Goal: Transaction & Acquisition: Purchase product/service

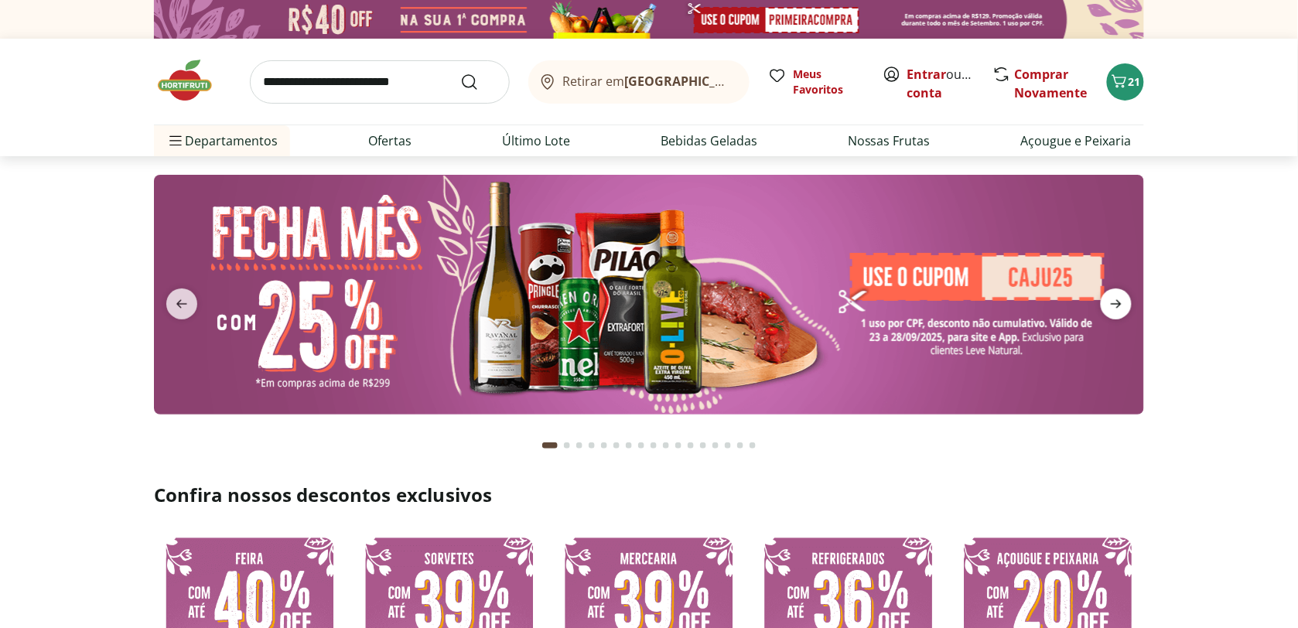
click at [1126, 309] on icon "next" at bounding box center [1116, 304] width 19 height 19
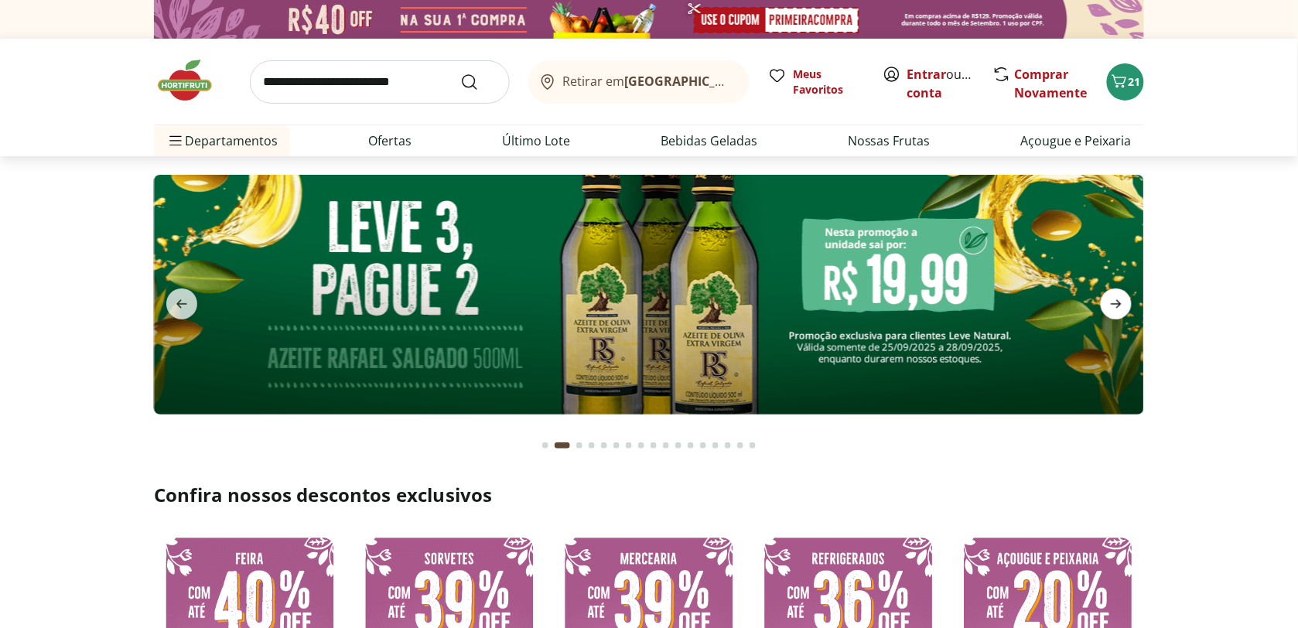
click at [1126, 309] on icon "next" at bounding box center [1116, 304] width 19 height 19
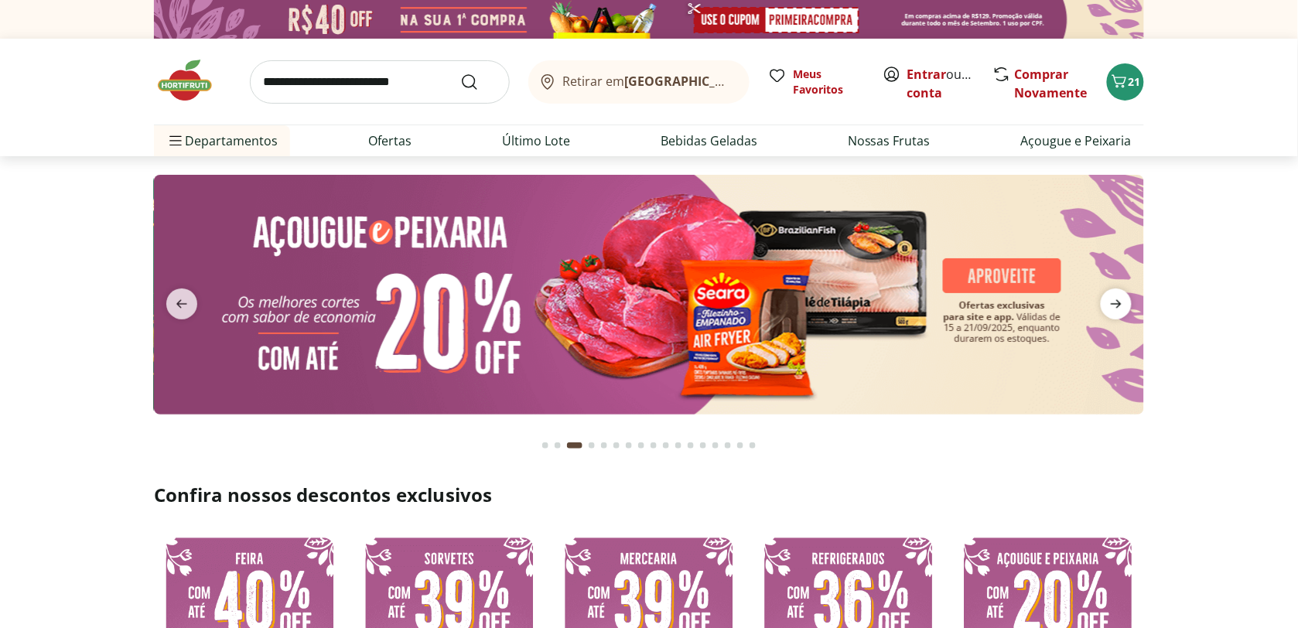
click at [1126, 309] on icon "next" at bounding box center [1116, 304] width 19 height 19
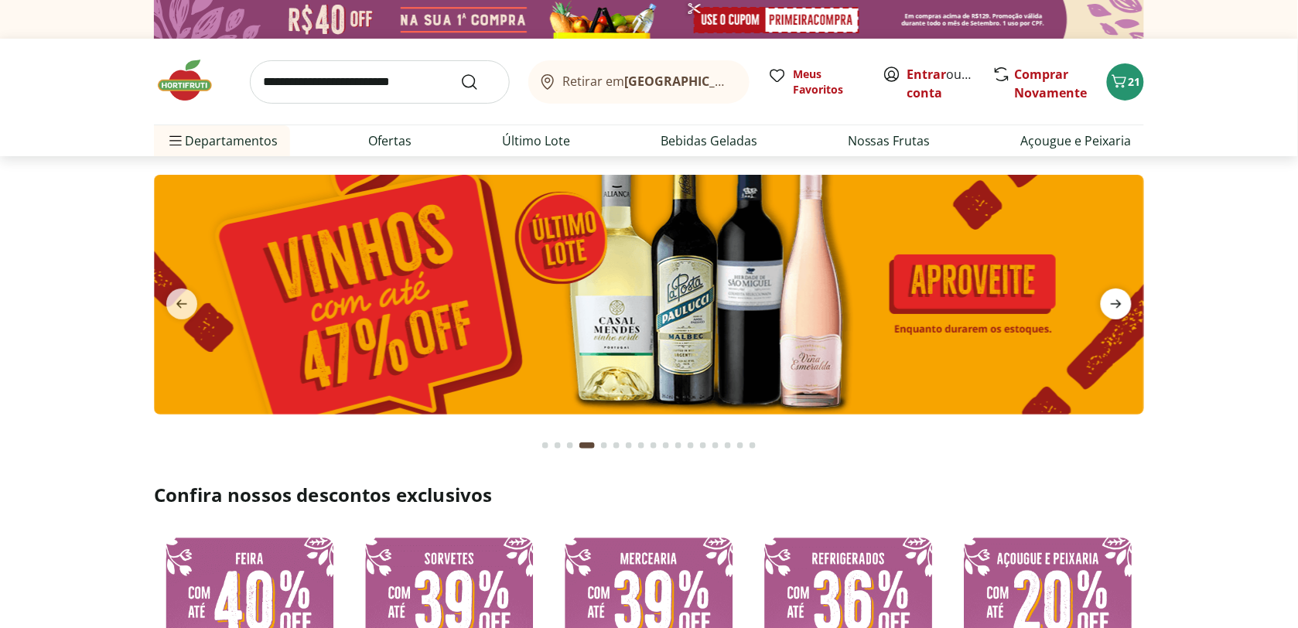
click at [1126, 309] on icon "next" at bounding box center [1116, 304] width 19 height 19
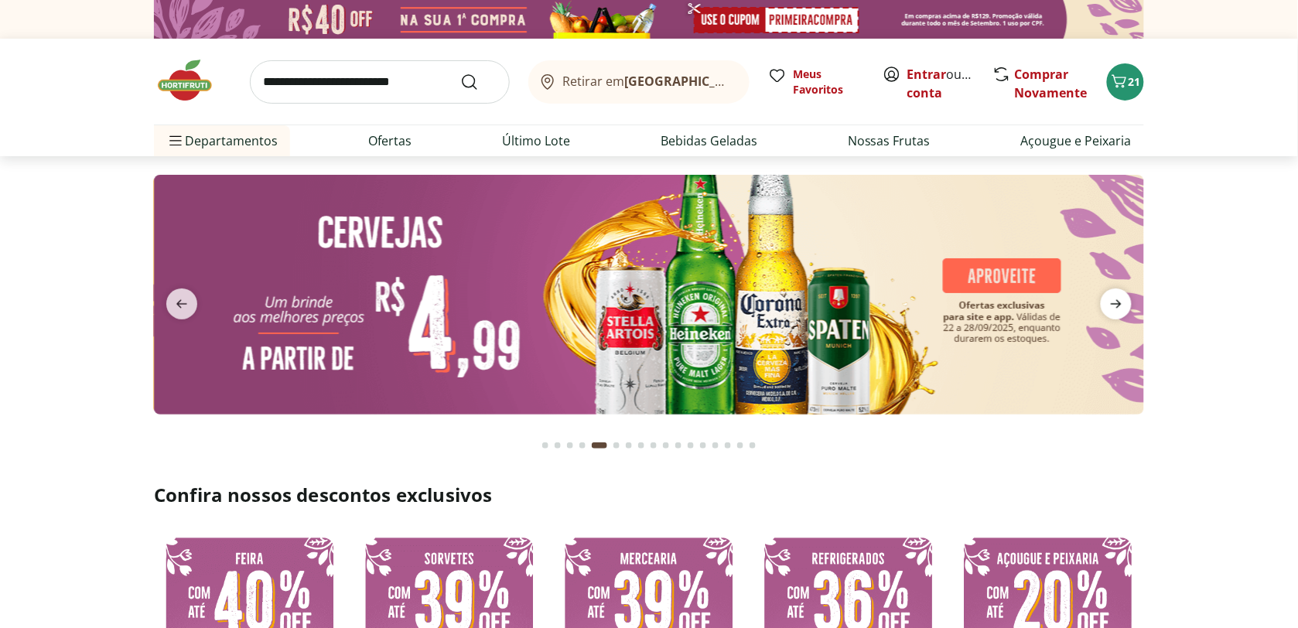
click at [1126, 309] on icon "next" at bounding box center [1116, 304] width 19 height 19
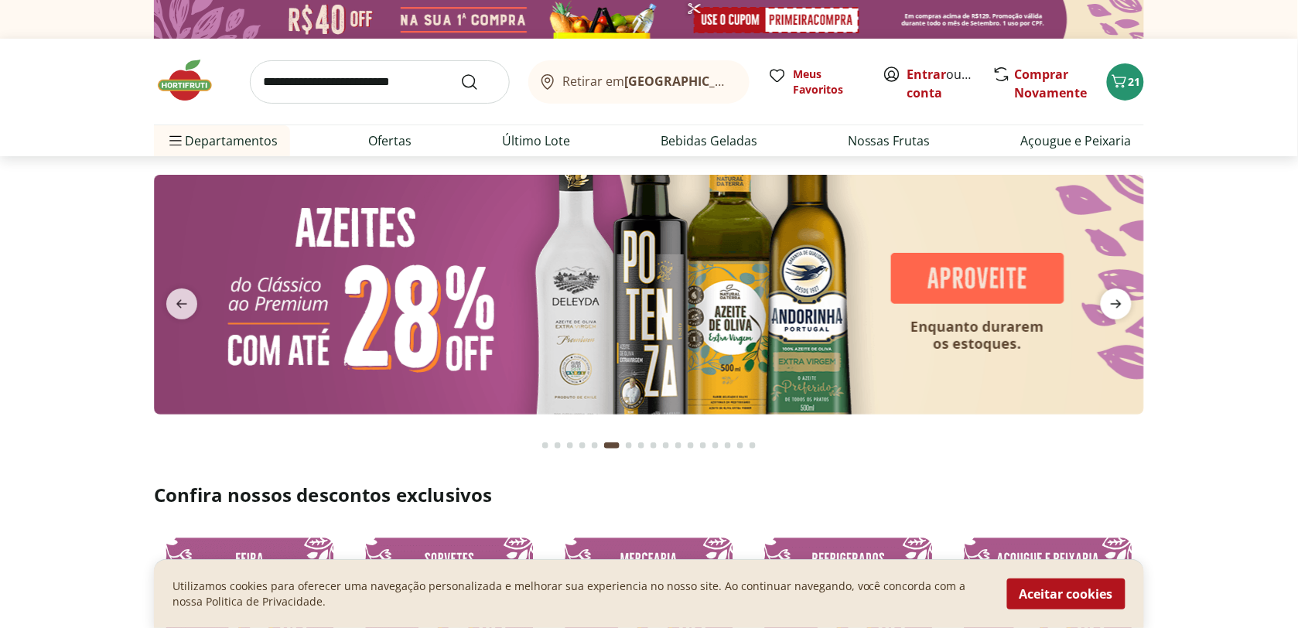
click at [1126, 309] on icon "next" at bounding box center [1116, 304] width 19 height 19
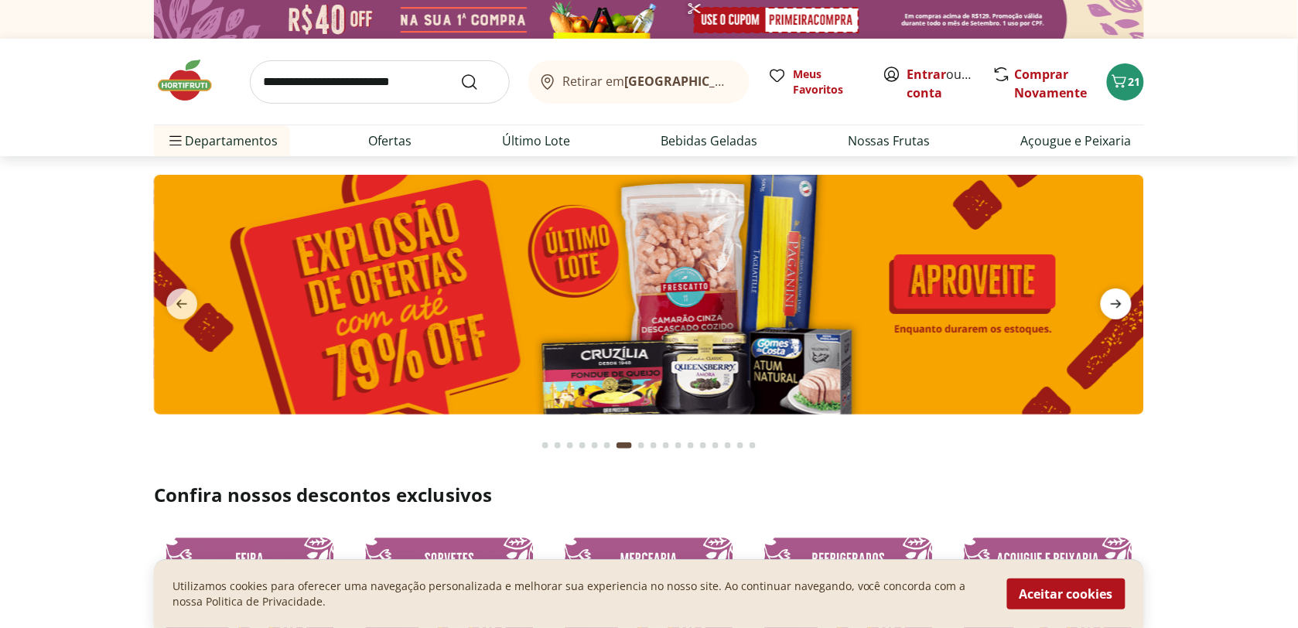
click at [1126, 309] on icon "next" at bounding box center [1116, 304] width 19 height 19
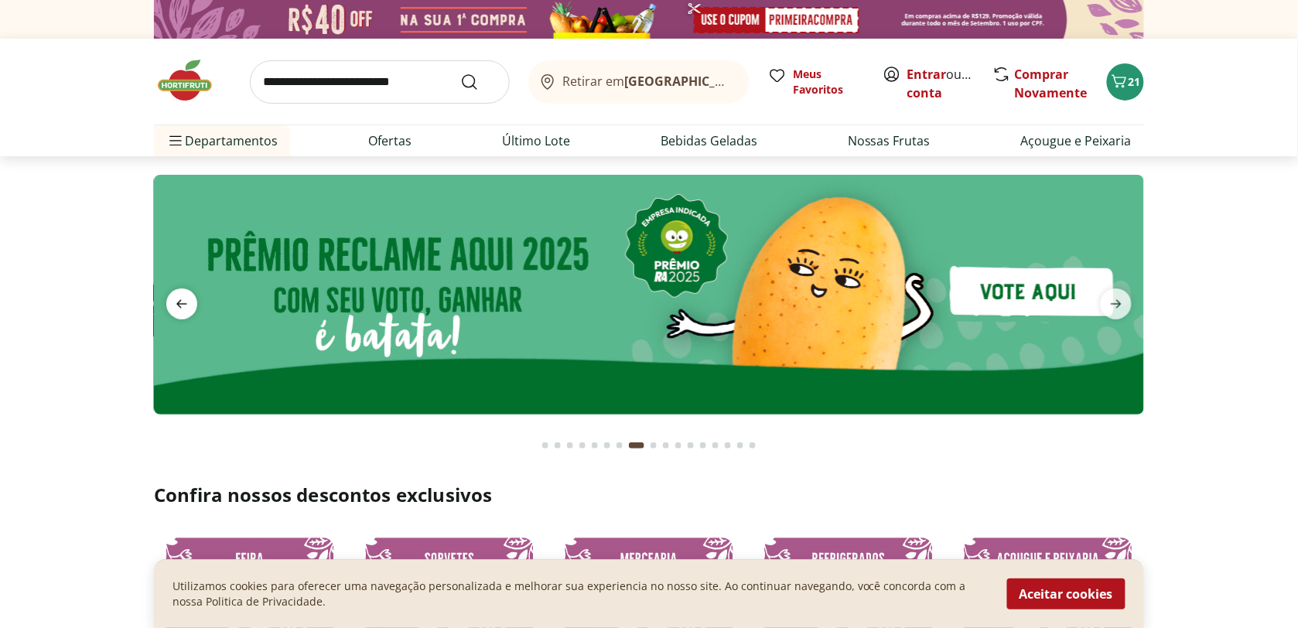
click at [186, 302] on icon "previous" at bounding box center [182, 304] width 19 height 19
click at [195, 296] on span "previous" at bounding box center [181, 304] width 31 height 31
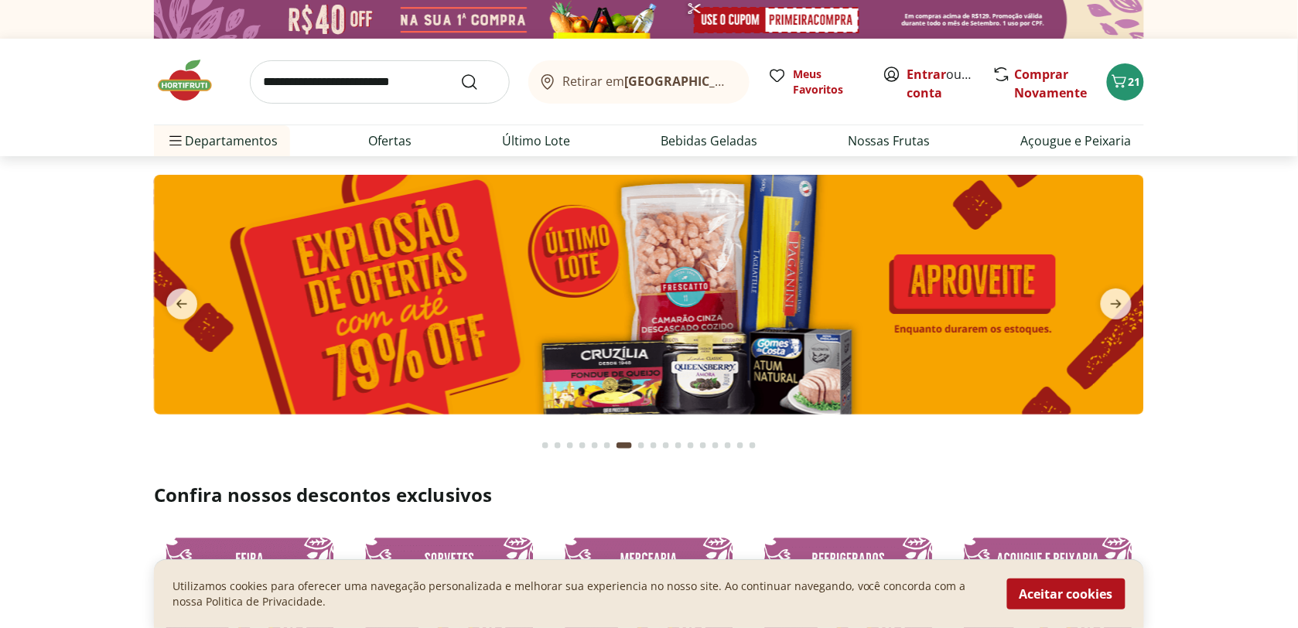
click at [624, 296] on img at bounding box center [649, 295] width 990 height 240
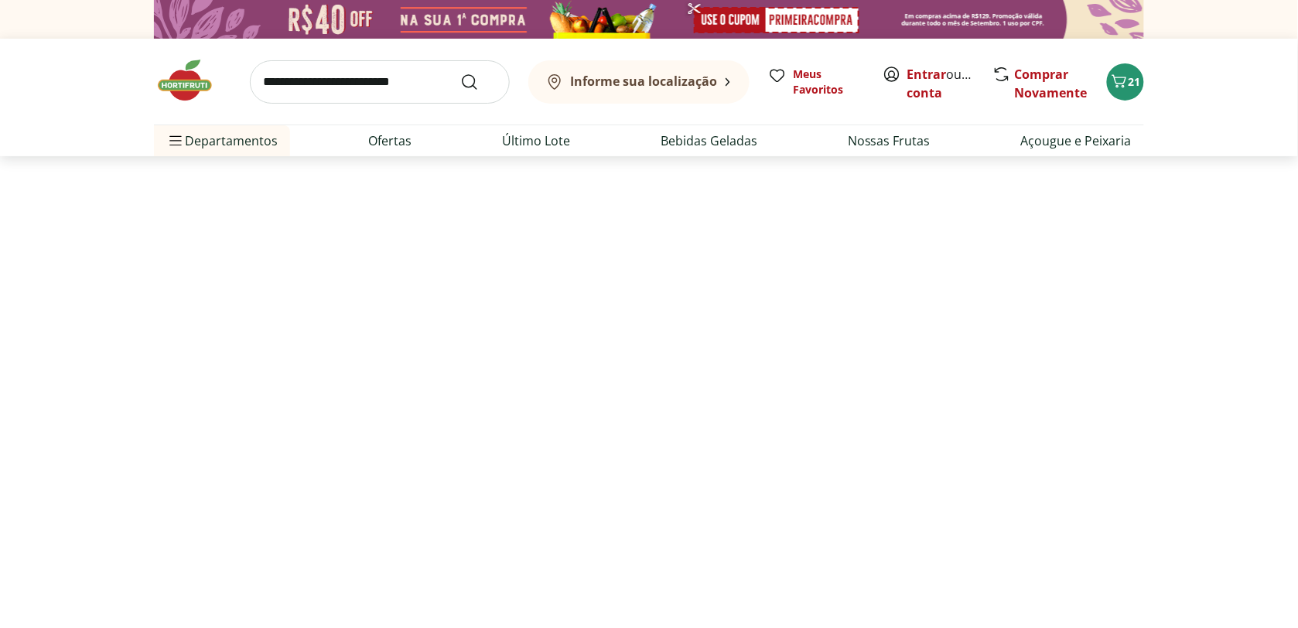
select select "**********"
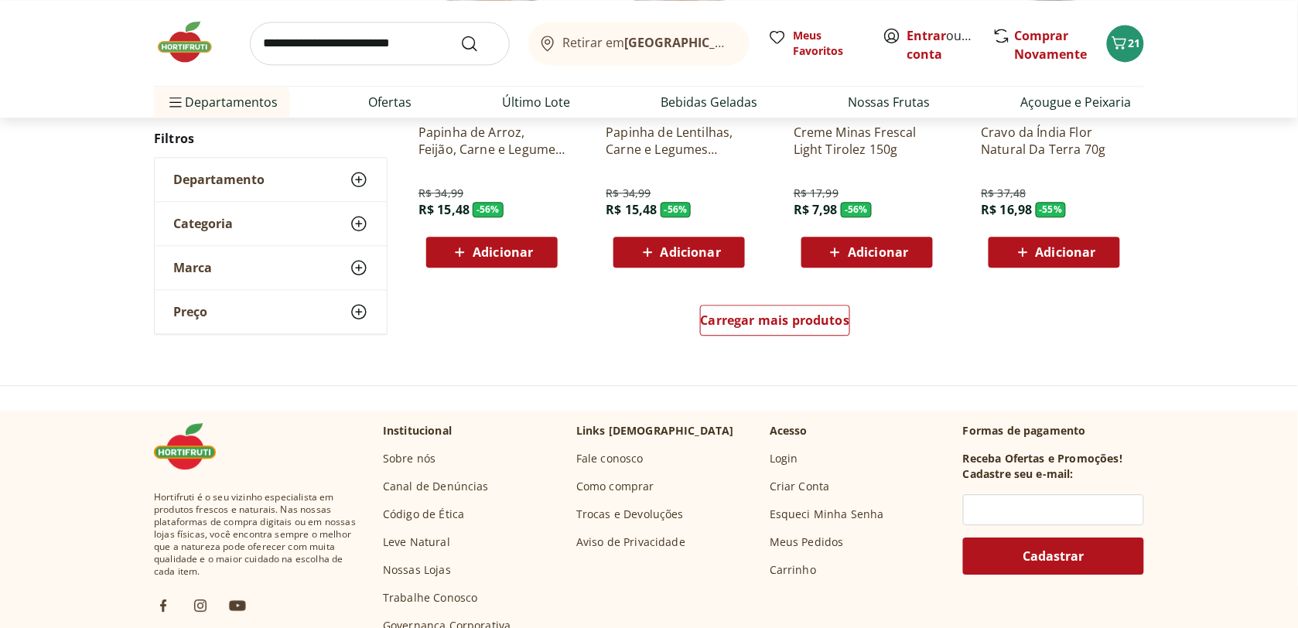
scroll to position [989, 0]
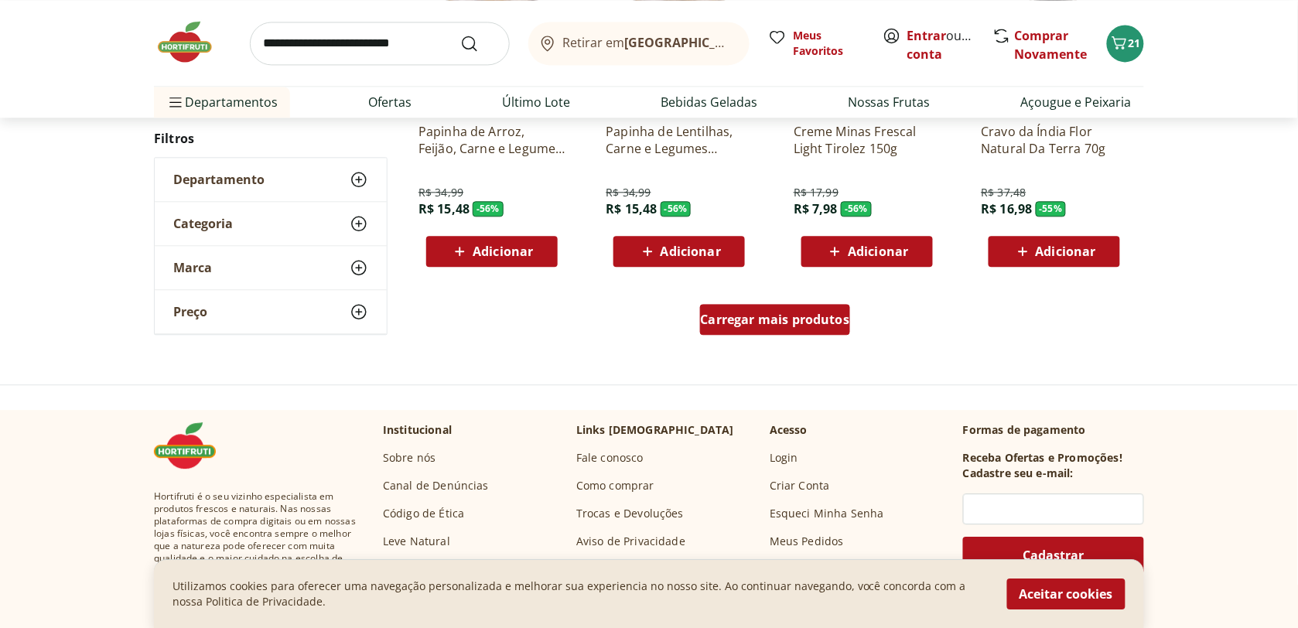
click at [747, 318] on span "Carregar mais produtos" at bounding box center [775, 319] width 149 height 12
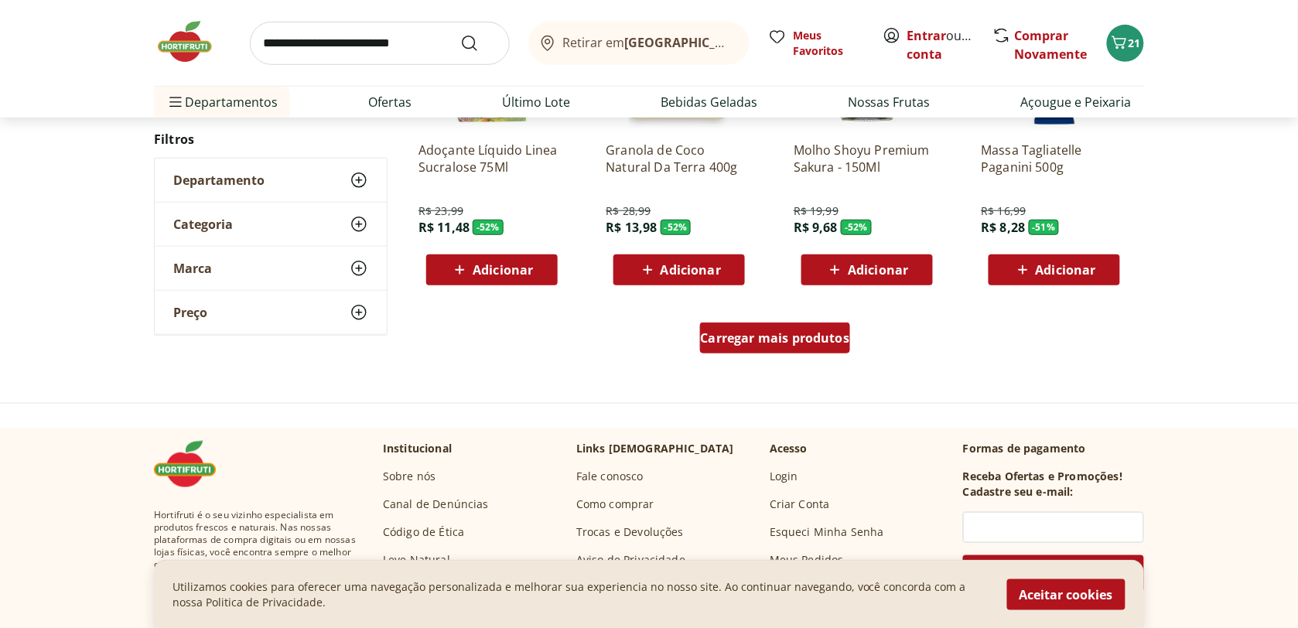
scroll to position [2060, 0]
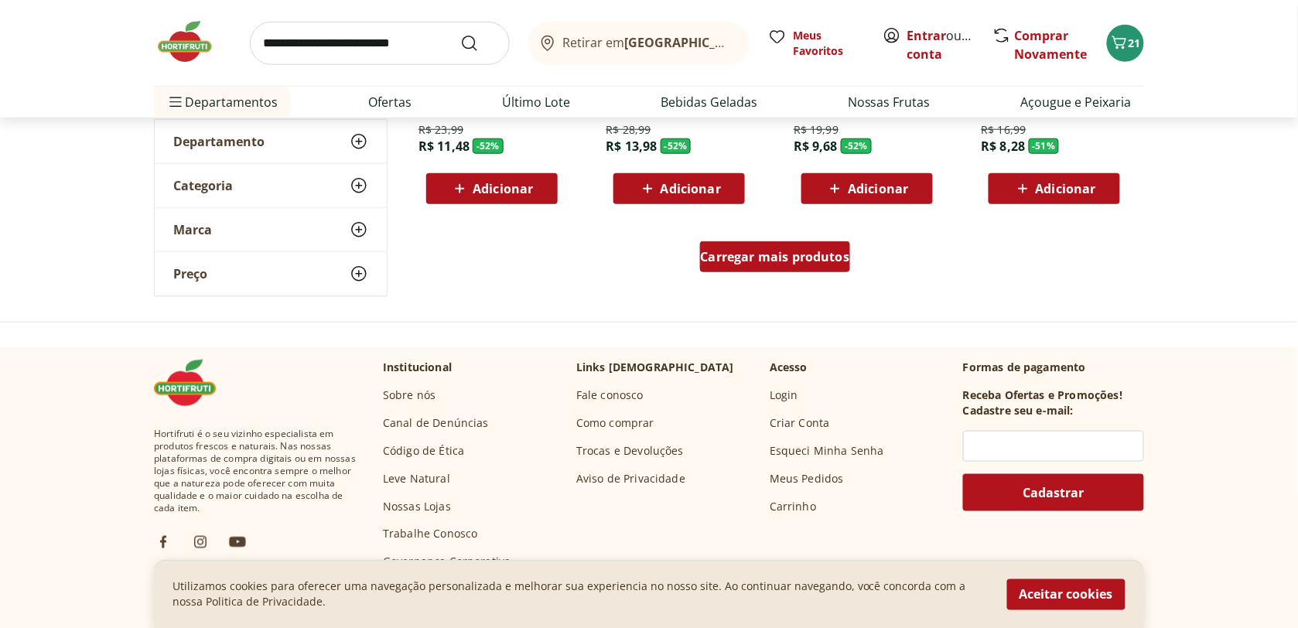
click at [774, 273] on link "Carregar mais produtos" at bounding box center [775, 259] width 151 height 37
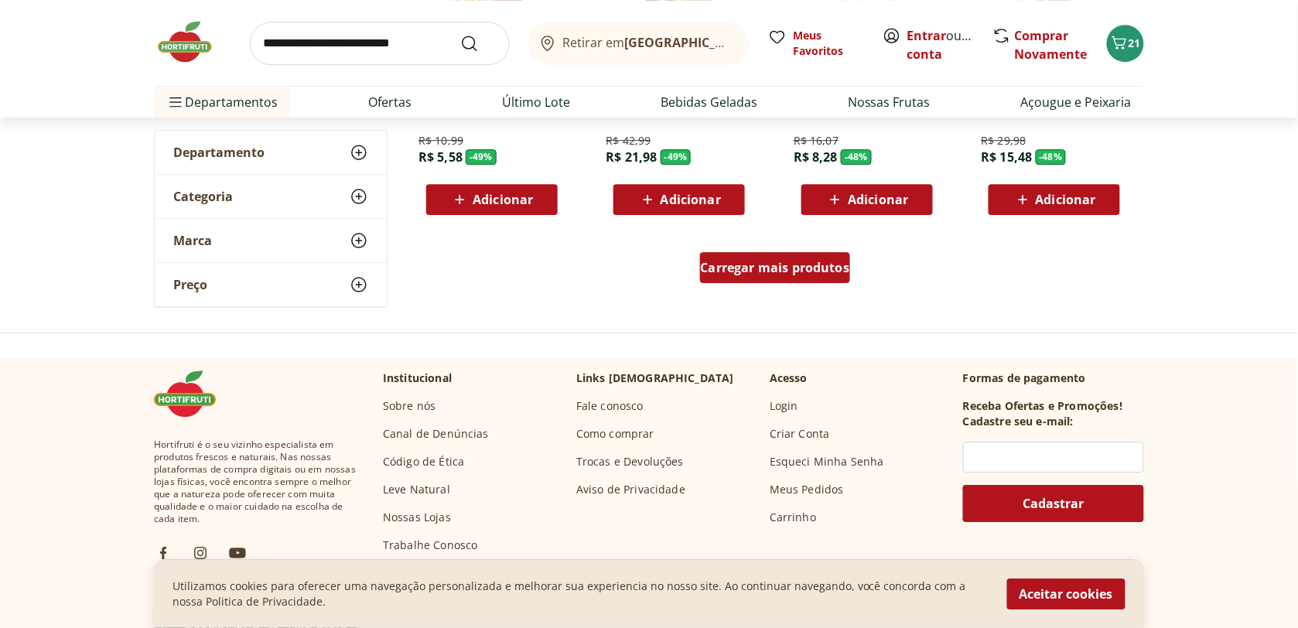
scroll to position [3062, 0]
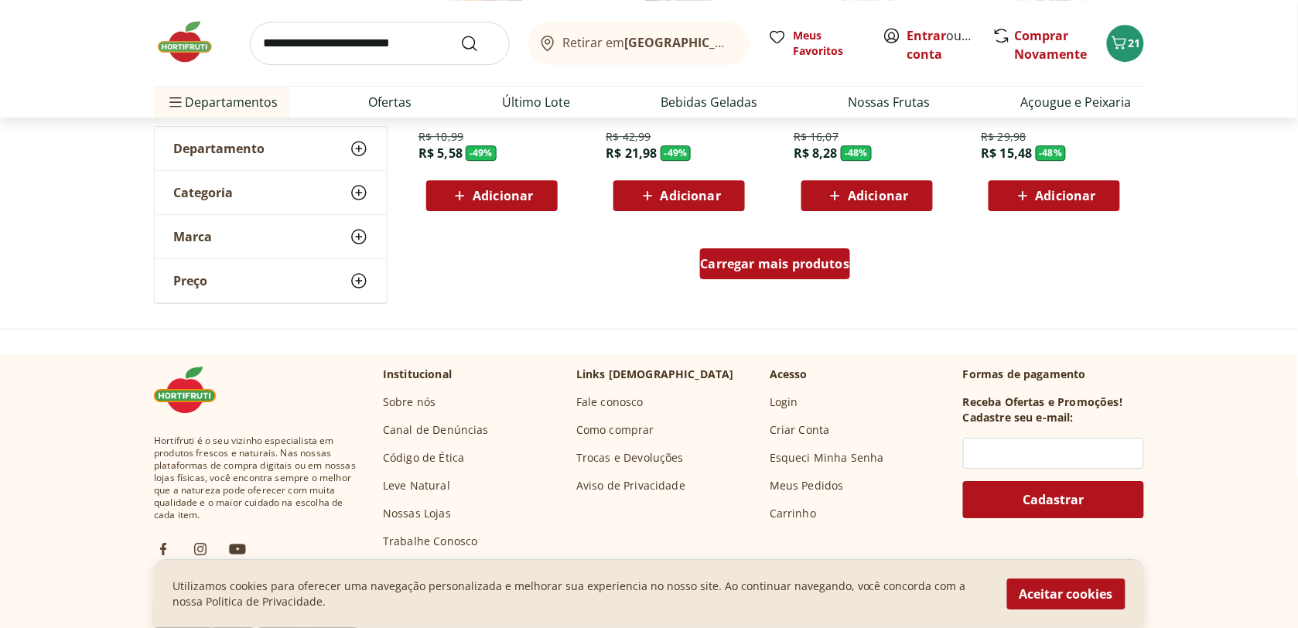
click at [774, 276] on div "Carregar mais produtos" at bounding box center [775, 263] width 151 height 31
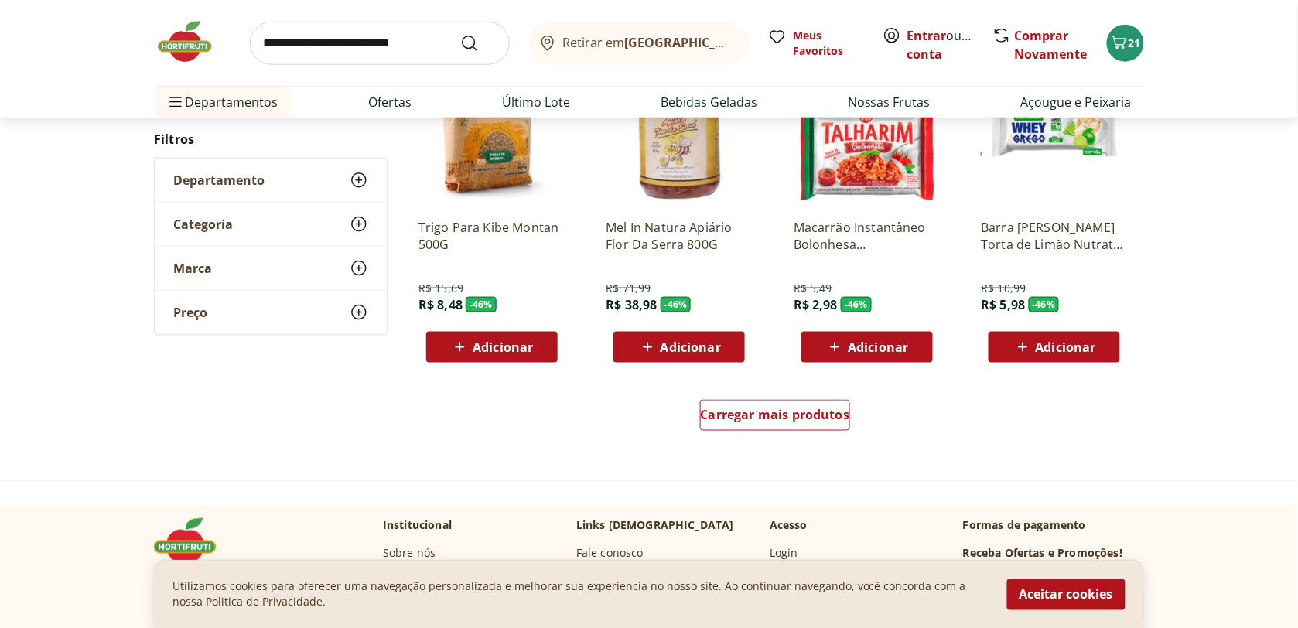
scroll to position [3920, 0]
click at [736, 396] on div "Carregar mais produtos" at bounding box center [775, 418] width 750 height 74
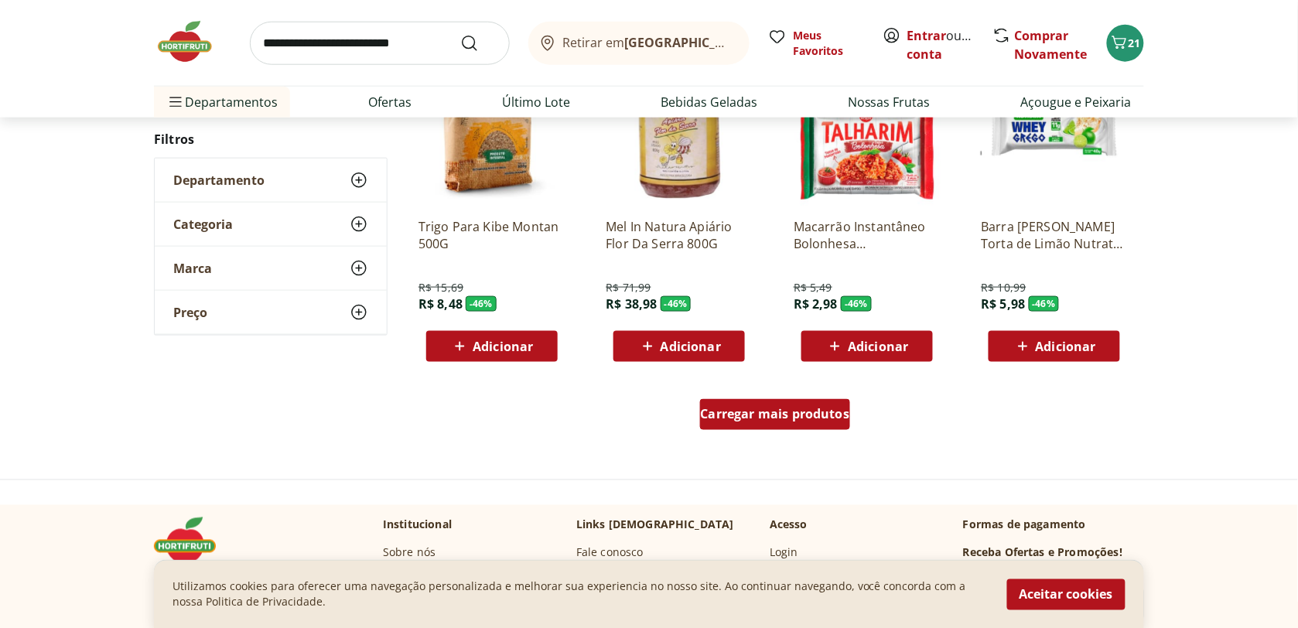
click at [740, 411] on span "Carregar mais produtos" at bounding box center [775, 414] width 149 height 12
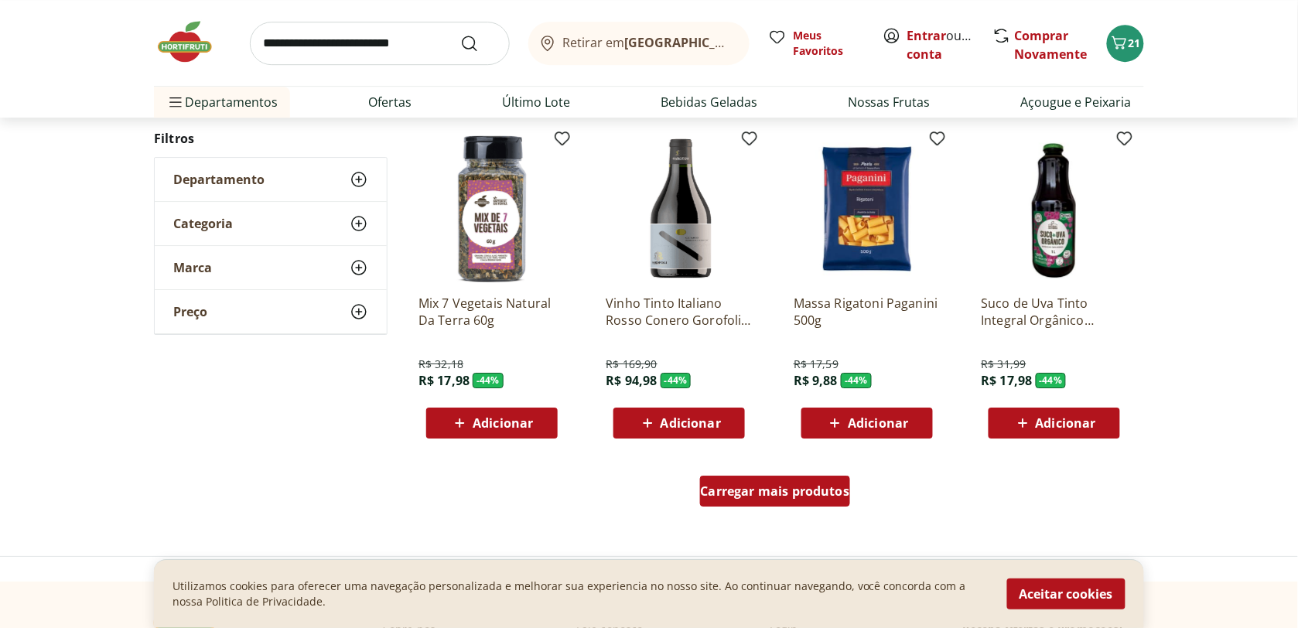
scroll to position [4935, 0]
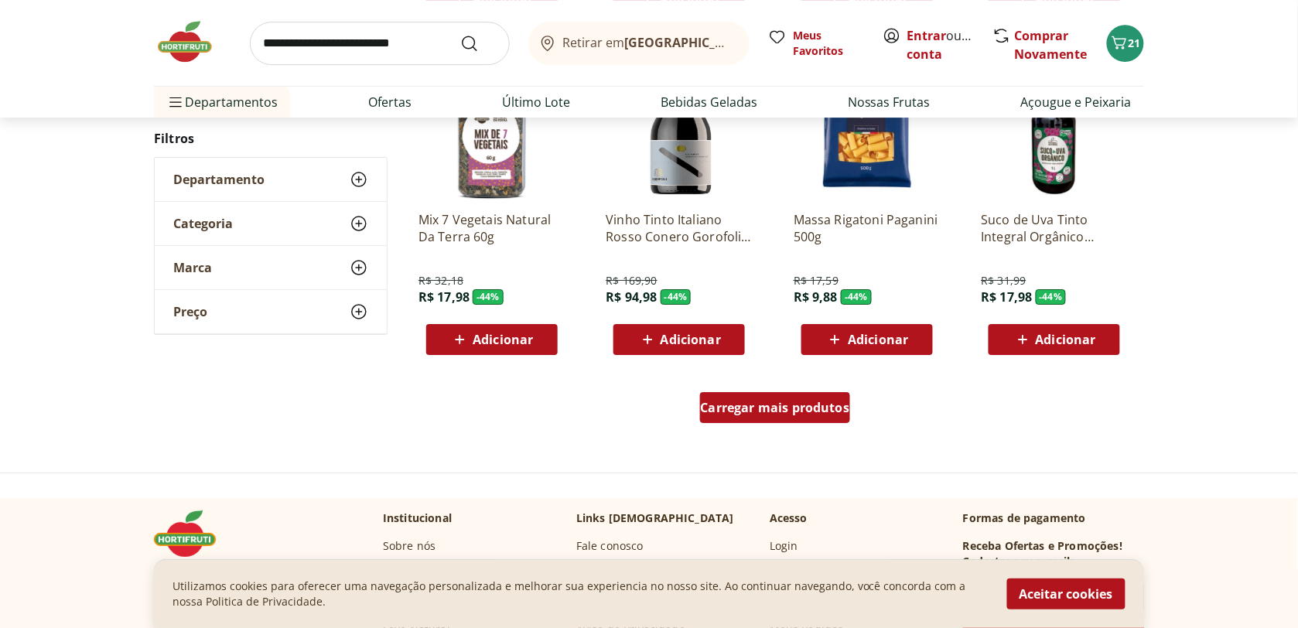
click at [753, 401] on span "Carregar mais produtos" at bounding box center [775, 407] width 149 height 12
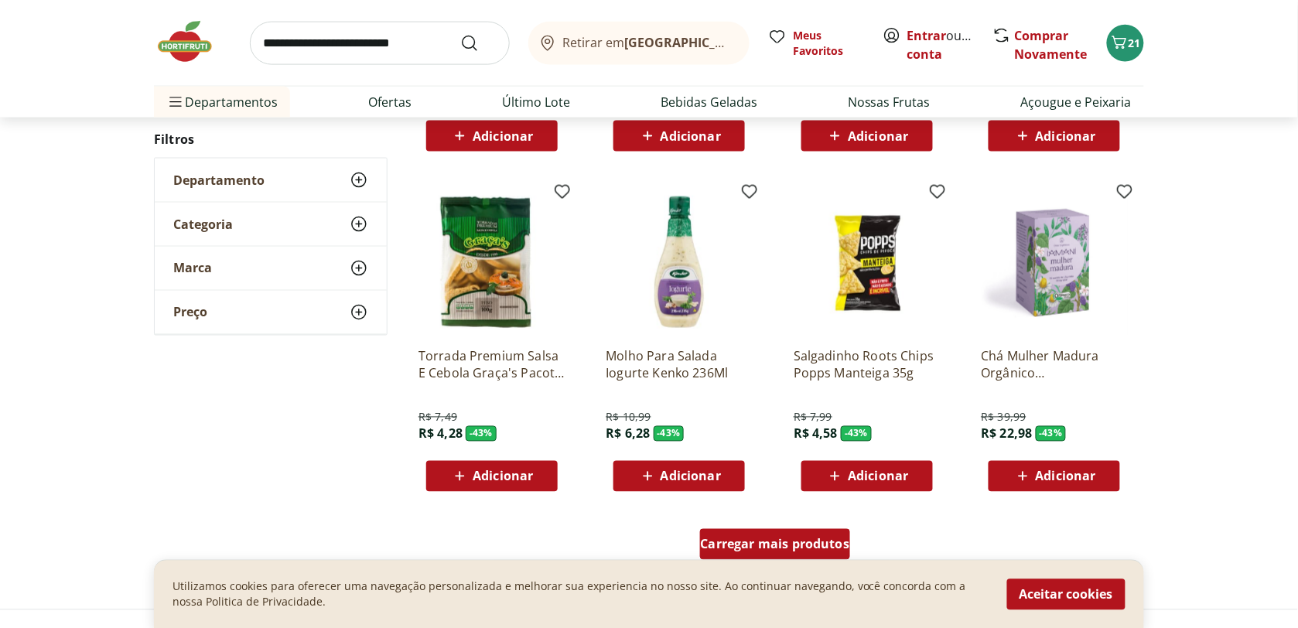
scroll to position [5841, 0]
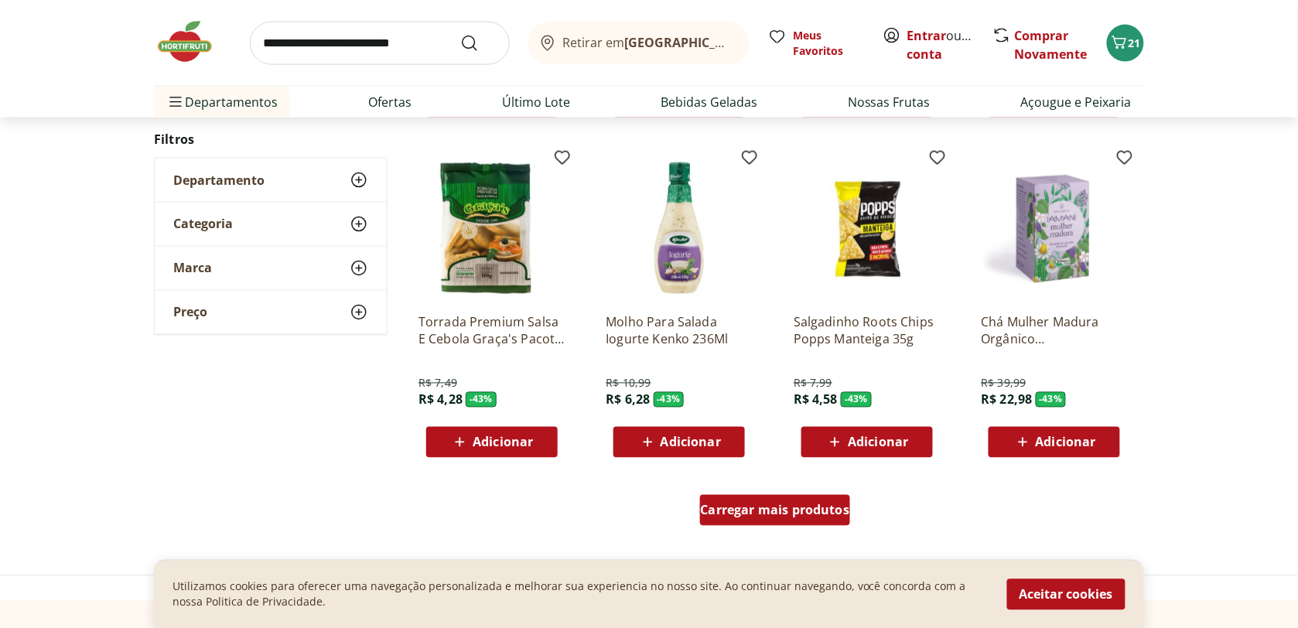
click at [751, 519] on div "Carregar mais produtos" at bounding box center [775, 510] width 151 height 31
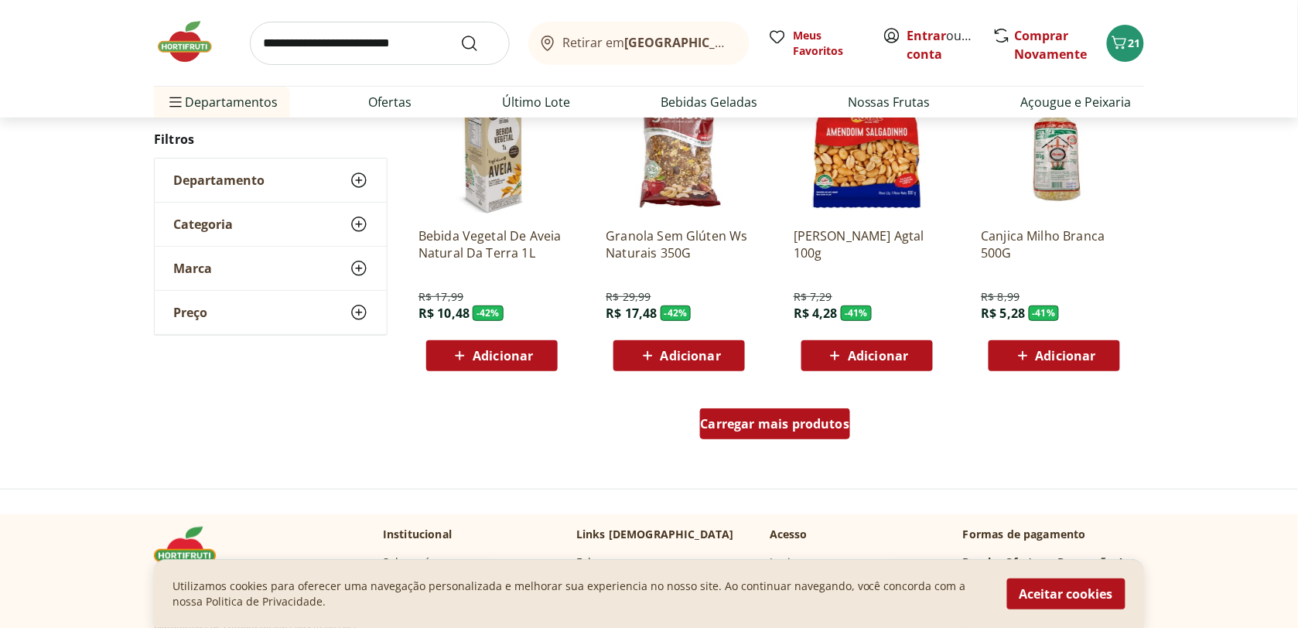
scroll to position [7033, 0]
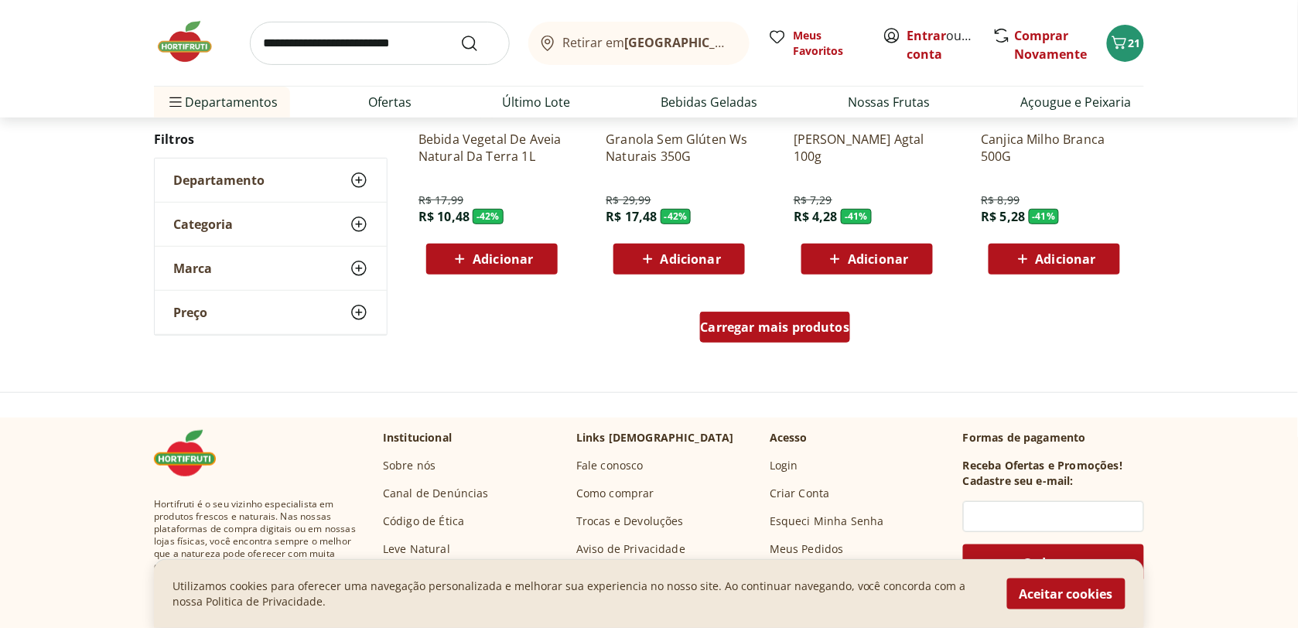
click at [768, 313] on div "Carregar mais produtos" at bounding box center [775, 327] width 151 height 31
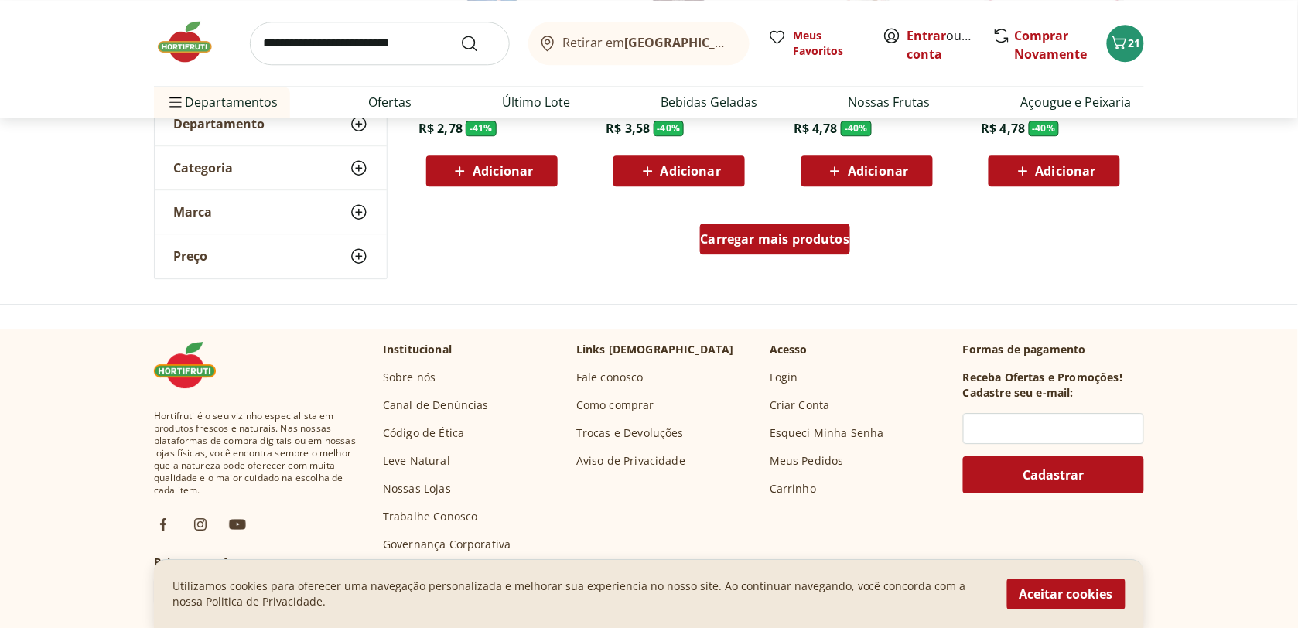
scroll to position [8132, 0]
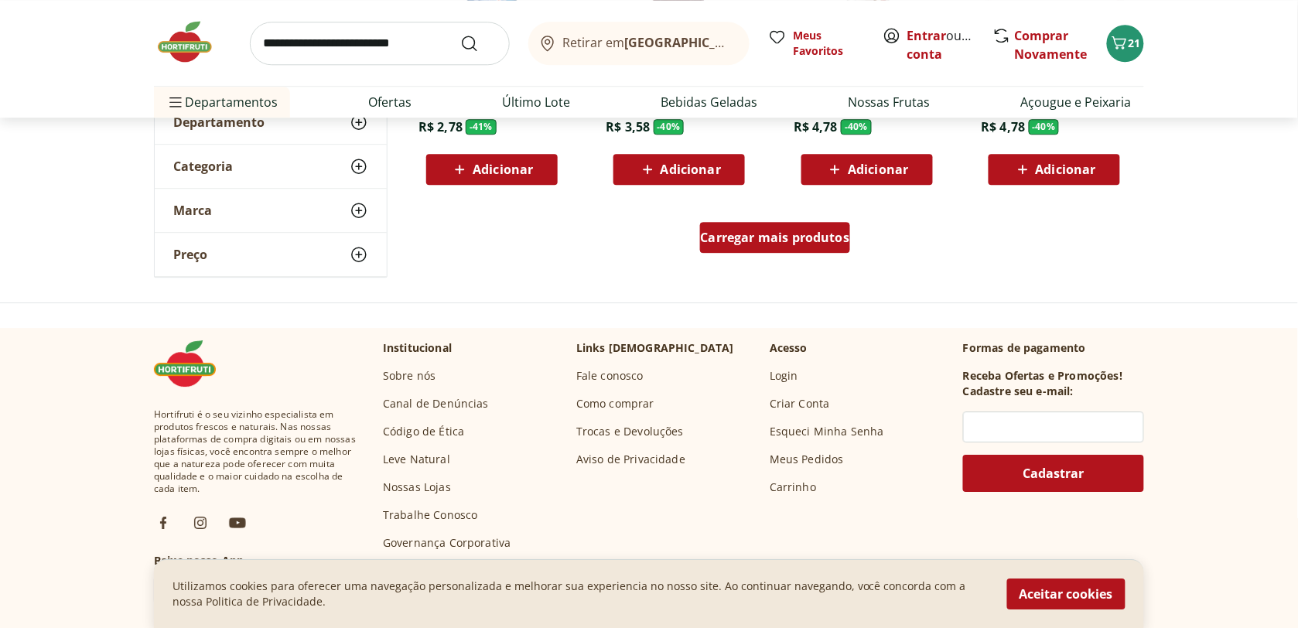
click at [767, 223] on div "Carregar mais produtos" at bounding box center [775, 237] width 151 height 31
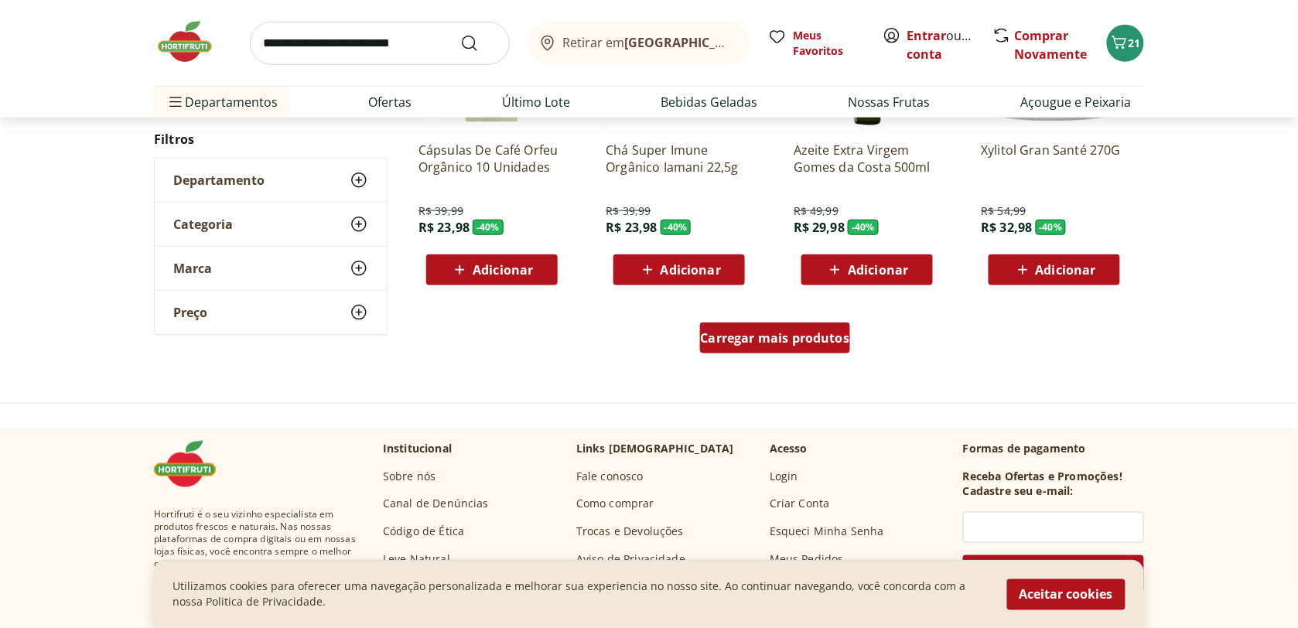
scroll to position [9041, 0]
click at [785, 335] on span "Carregar mais produtos" at bounding box center [775, 337] width 149 height 12
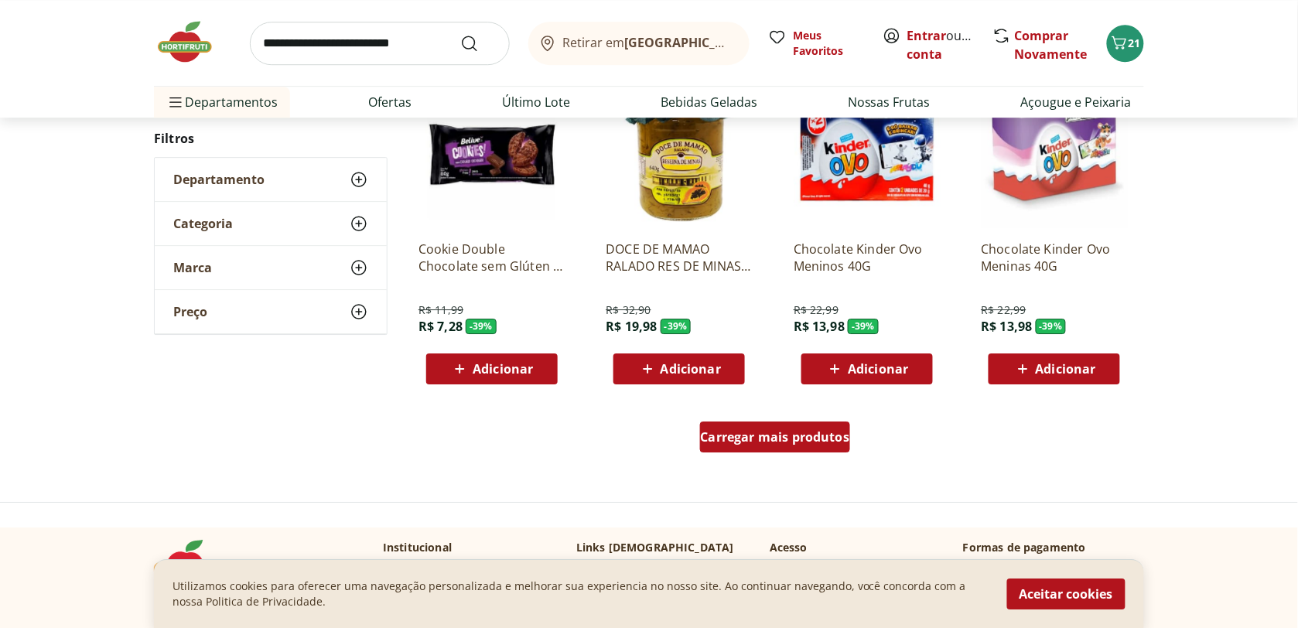
scroll to position [9977, 0]
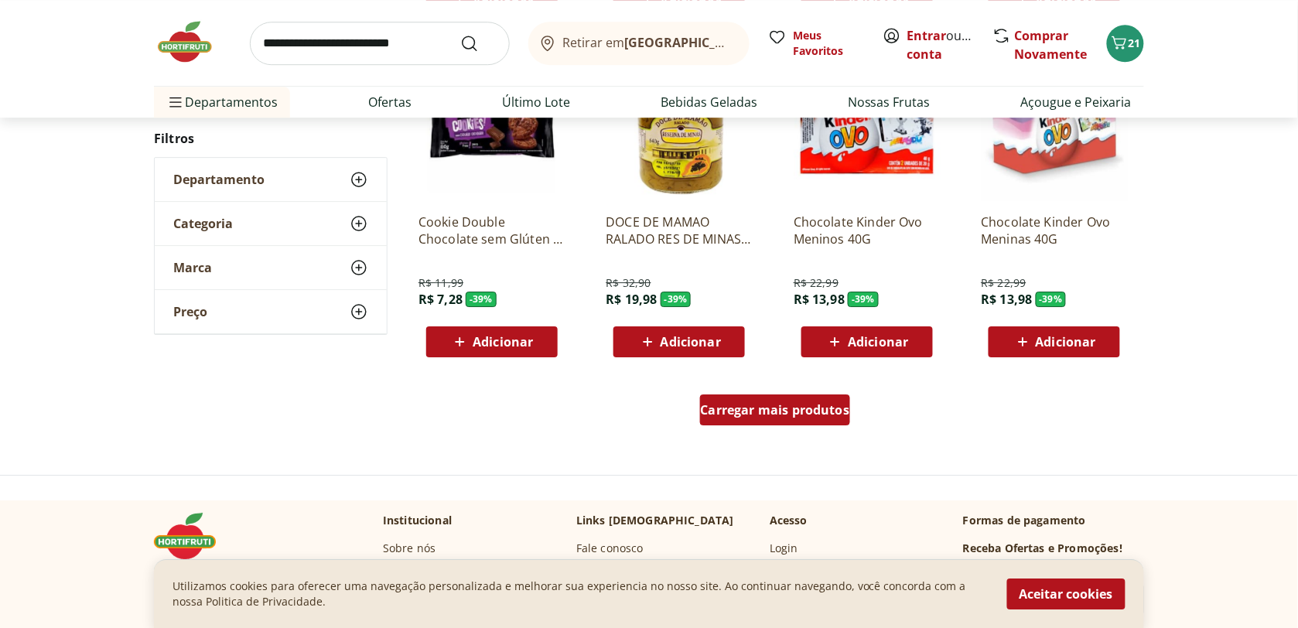
click at [786, 407] on span "Carregar mais produtos" at bounding box center [775, 410] width 149 height 12
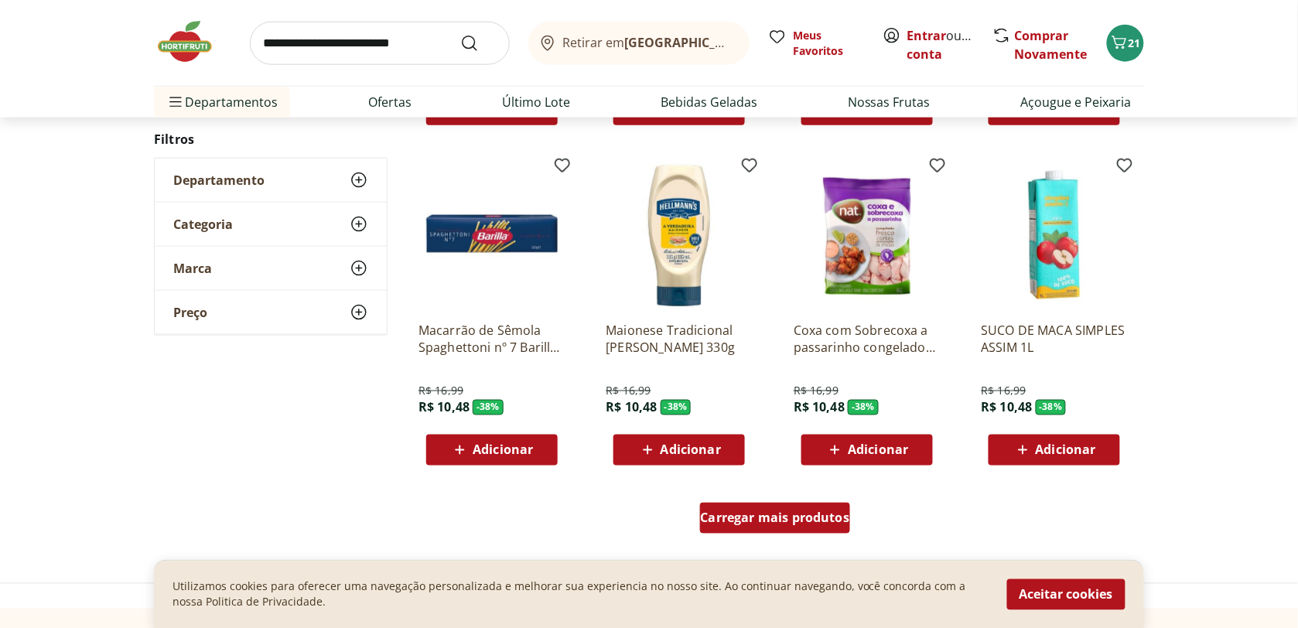
scroll to position [10969, 0]
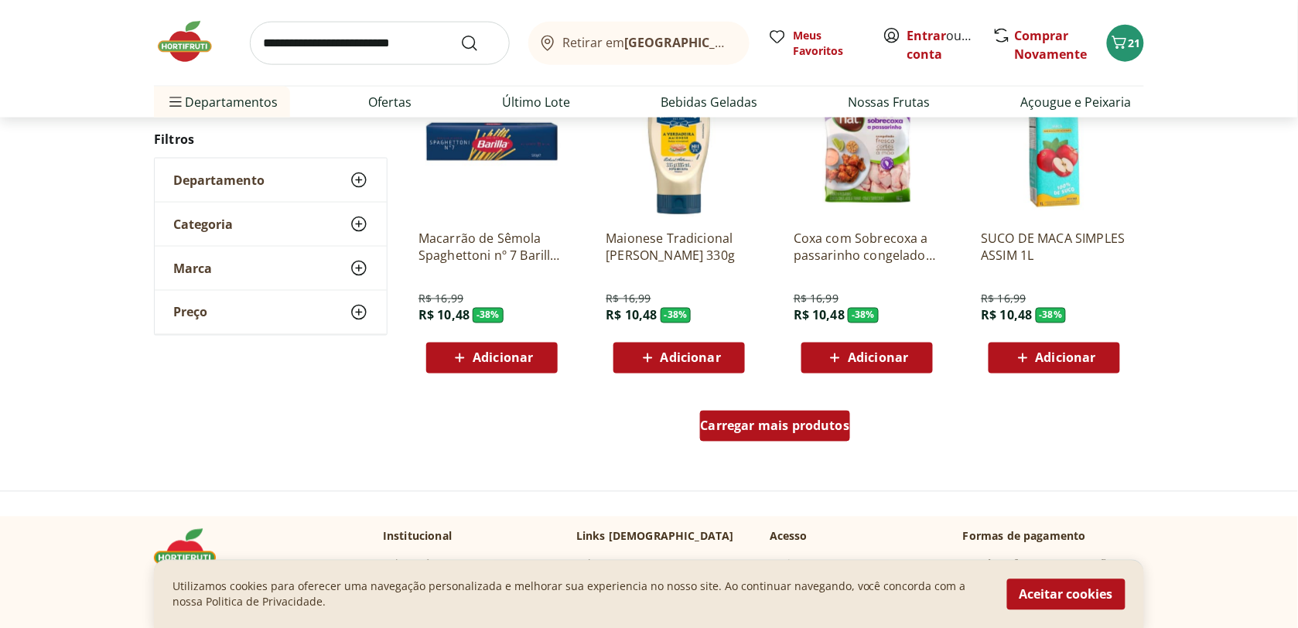
click at [775, 426] on span "Carregar mais produtos" at bounding box center [775, 426] width 149 height 12
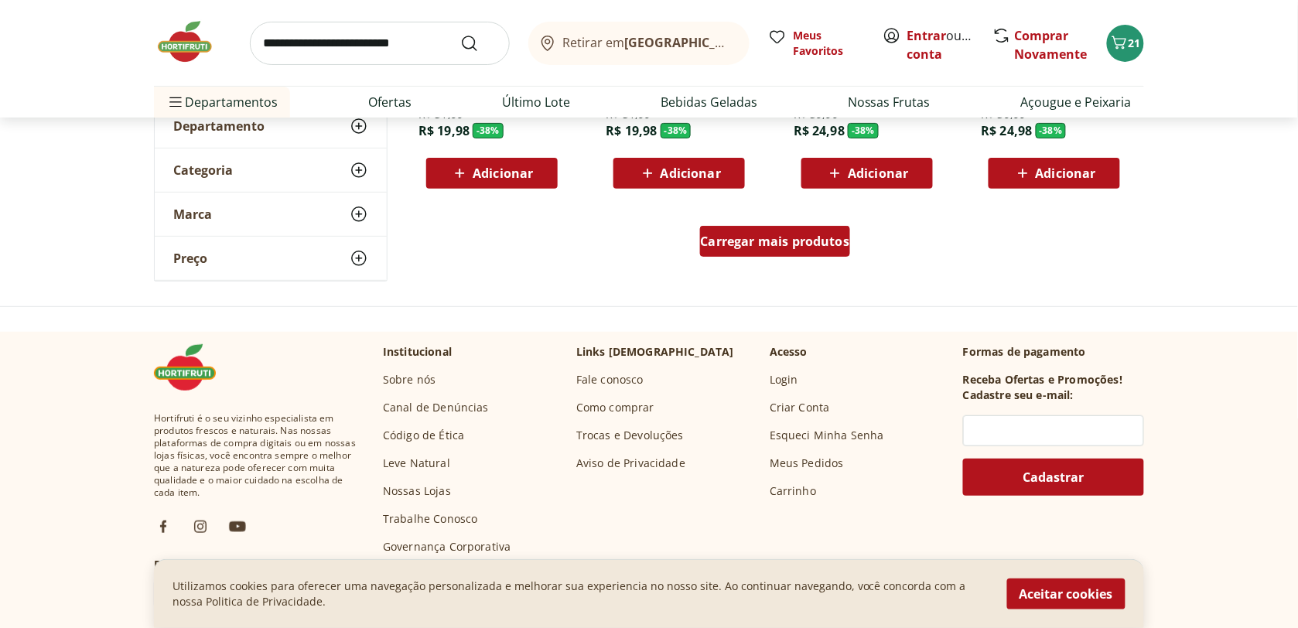
scroll to position [12162, 0]
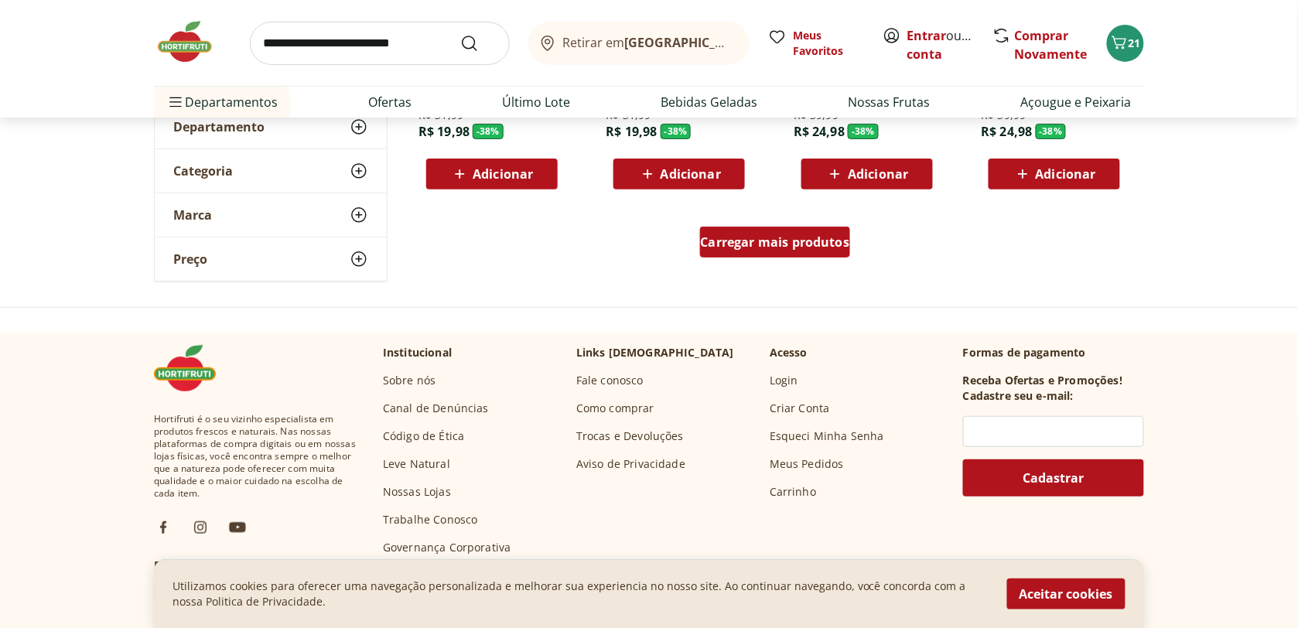
click at [768, 241] on span "Carregar mais produtos" at bounding box center [775, 242] width 149 height 12
